Goal: Task Accomplishment & Management: Manage account settings

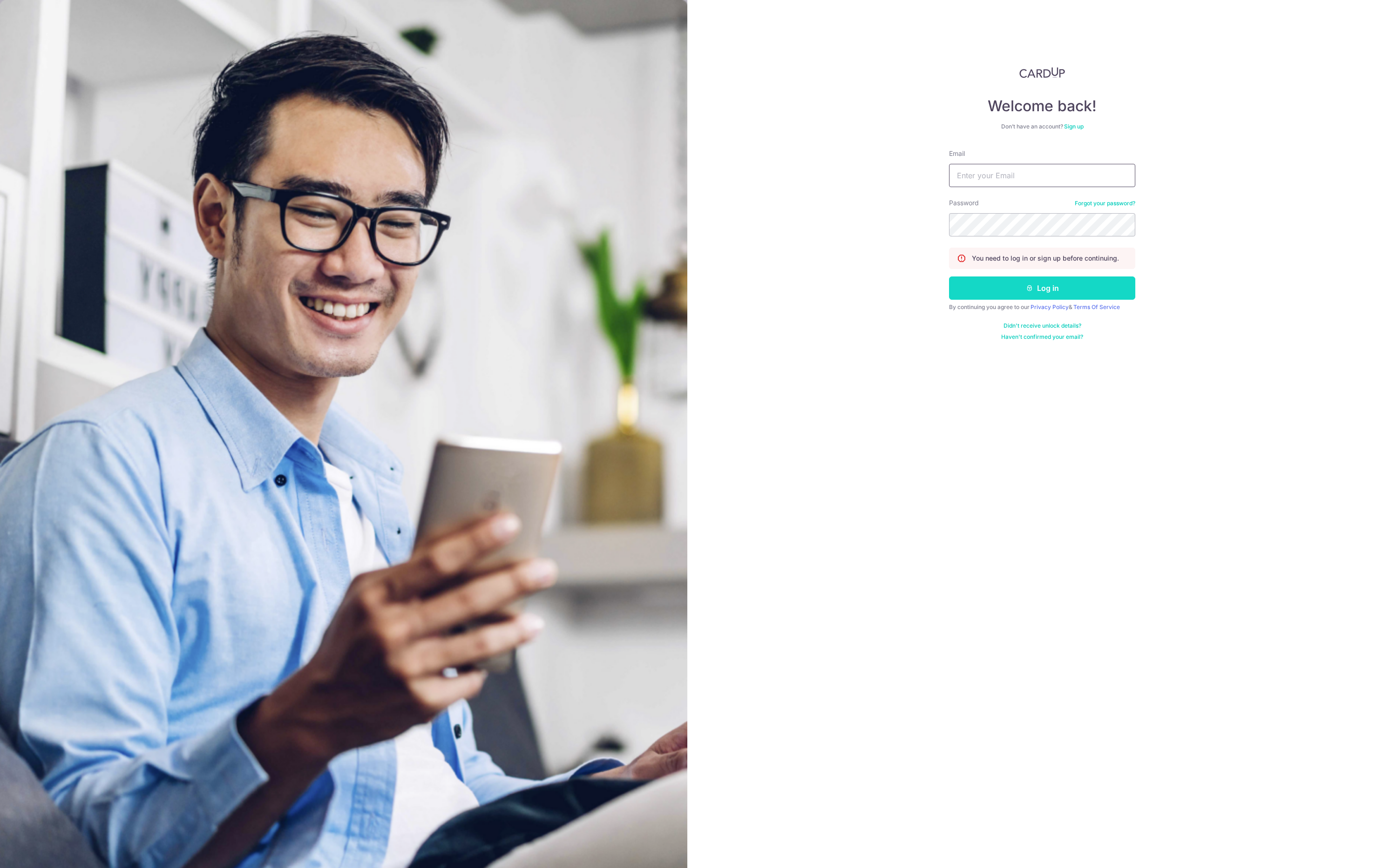
type input "[EMAIL_ADDRESS][DOMAIN_NAME]"
click at [1043, 284] on button "Log in" at bounding box center [1042, 288] width 186 height 23
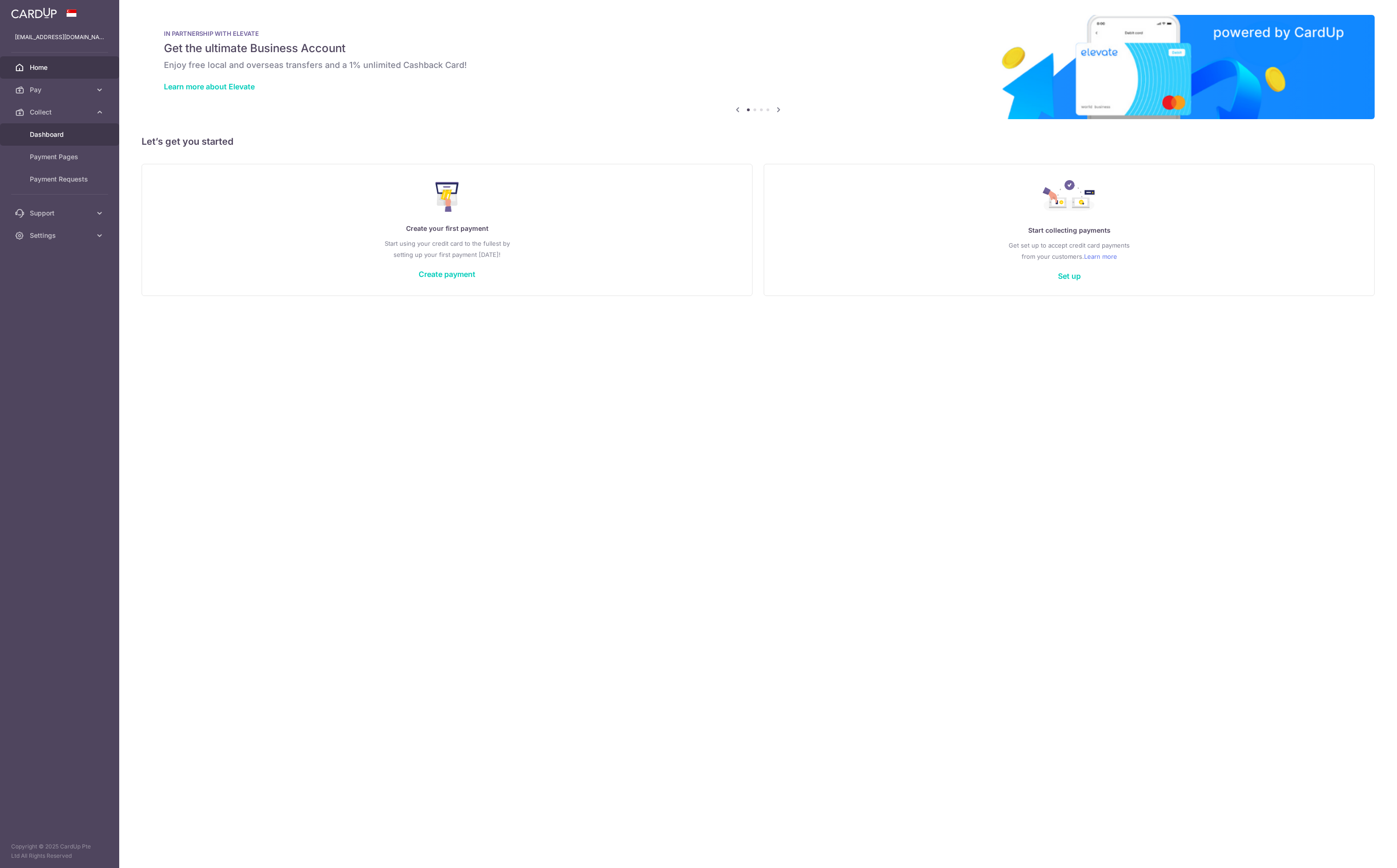
click at [39, 127] on link "Dashboard" at bounding box center [60, 134] width 119 height 22
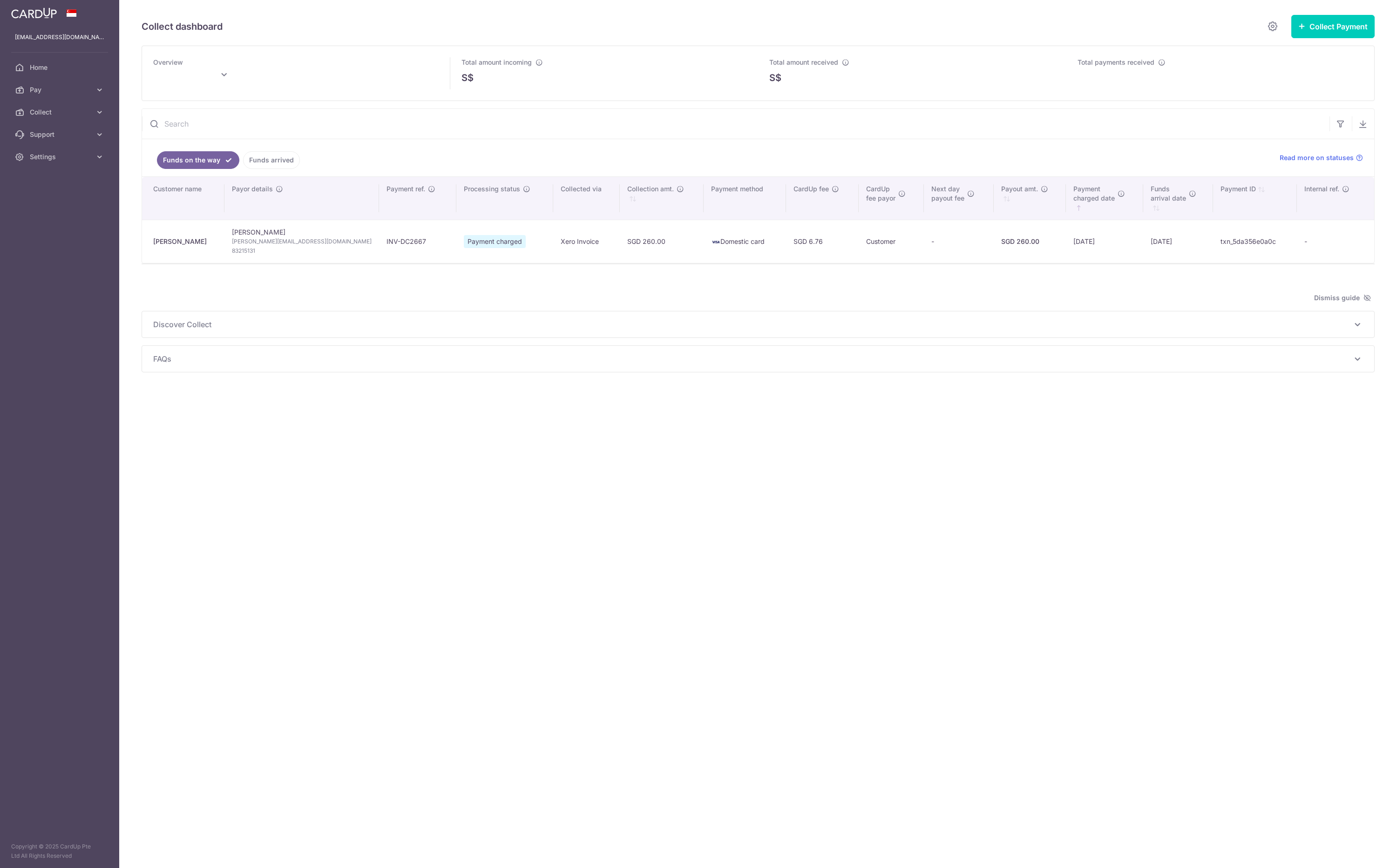
click at [798, 340] on div "Overview Total amount incoming S$ Total amount received S$ Total payments recei…" at bounding box center [758, 209] width 1233 height 327
